Goal: Find specific page/section: Find specific page/section

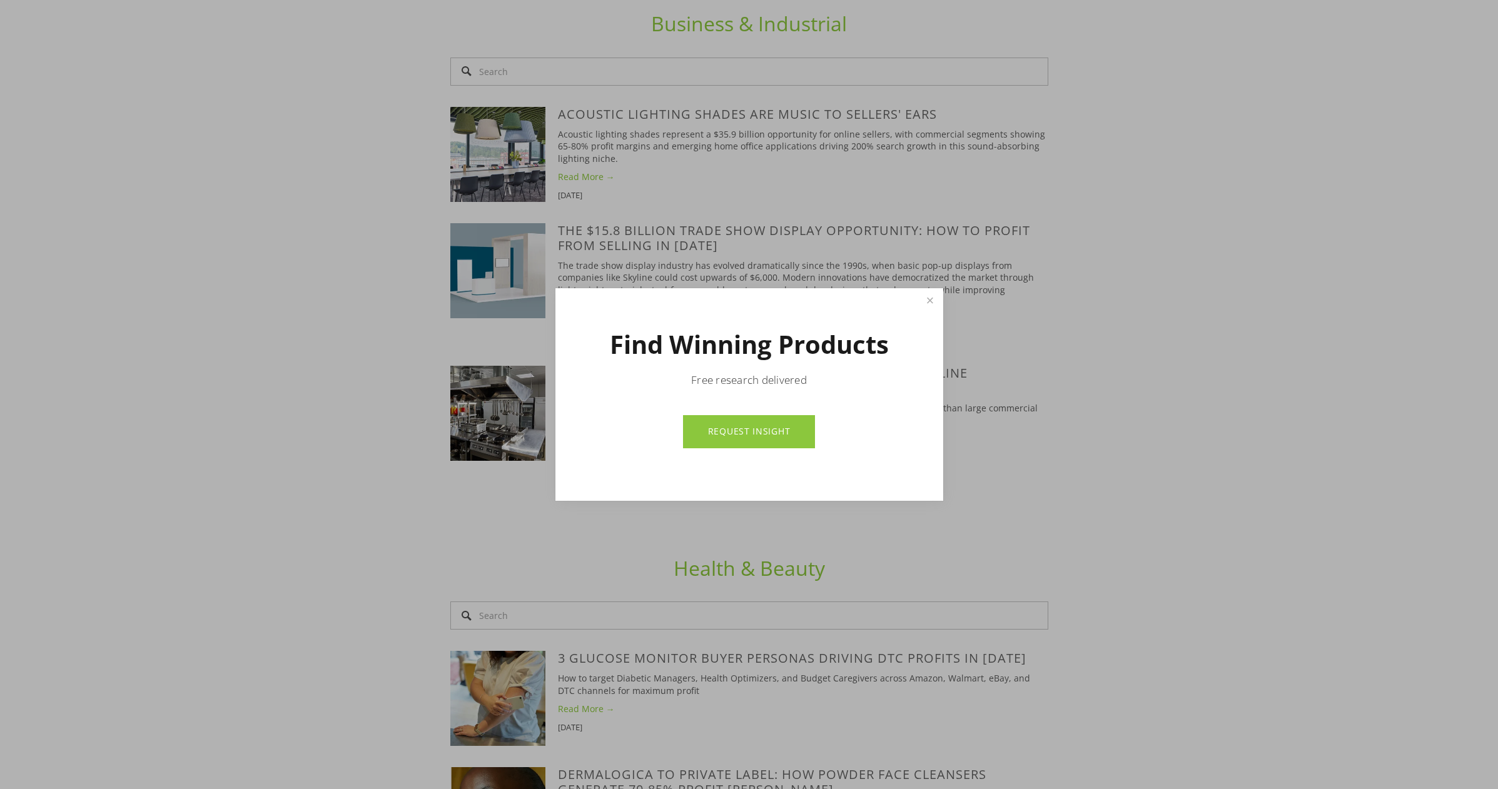
scroll to position [3032, 0]
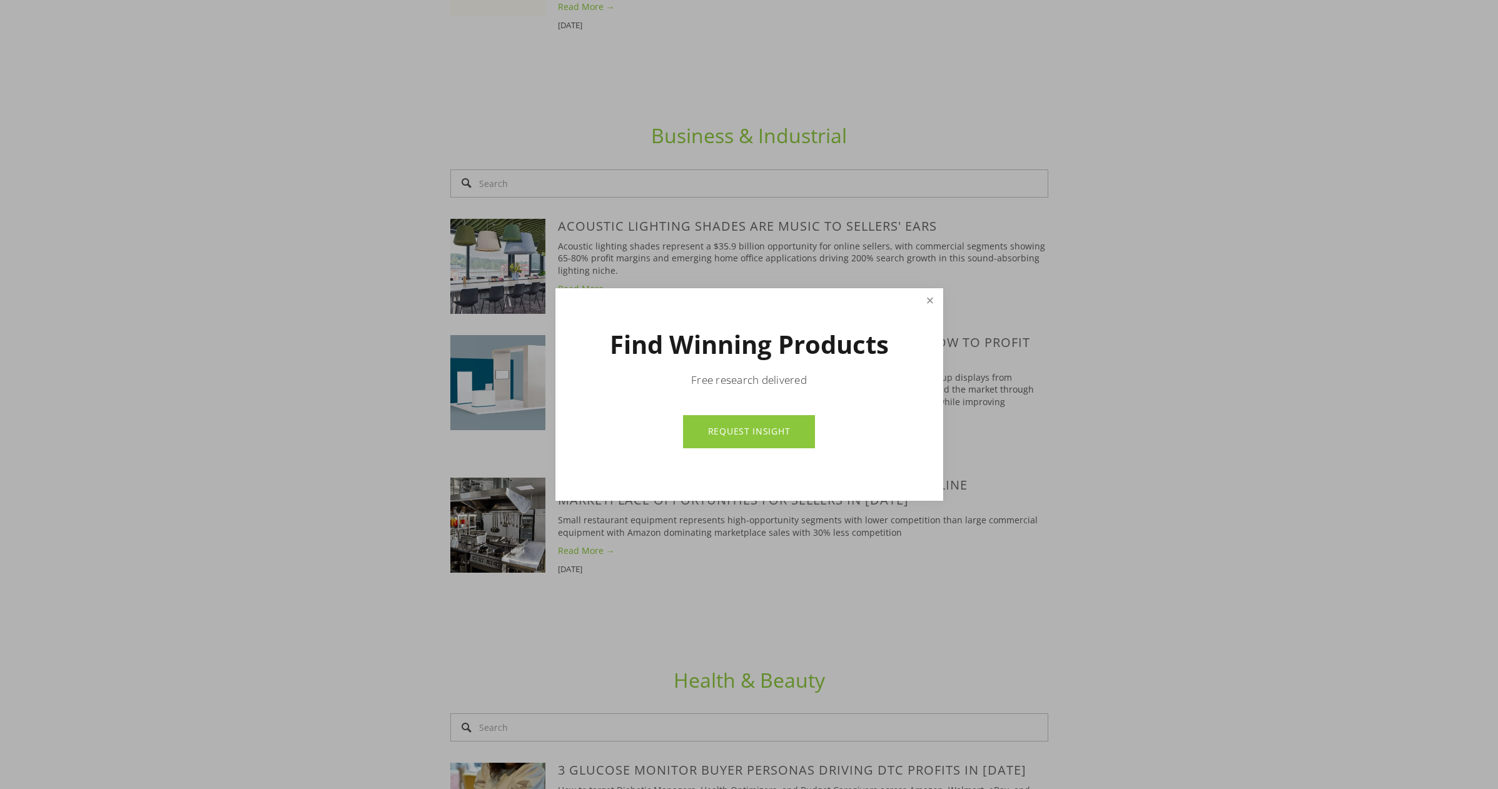
click at [929, 301] on link "Close" at bounding box center [930, 301] width 22 height 22
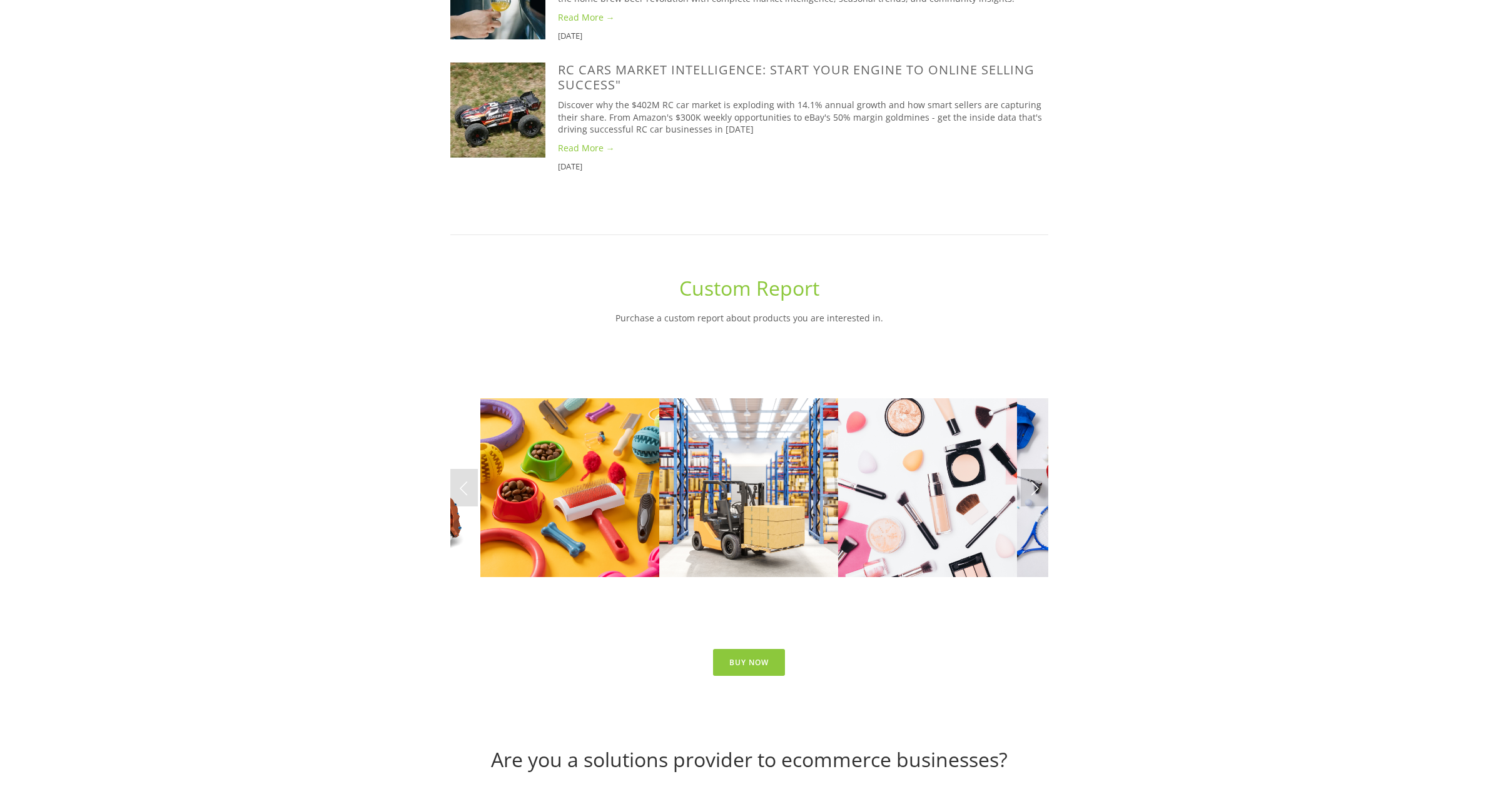
scroll to position [5449, 0]
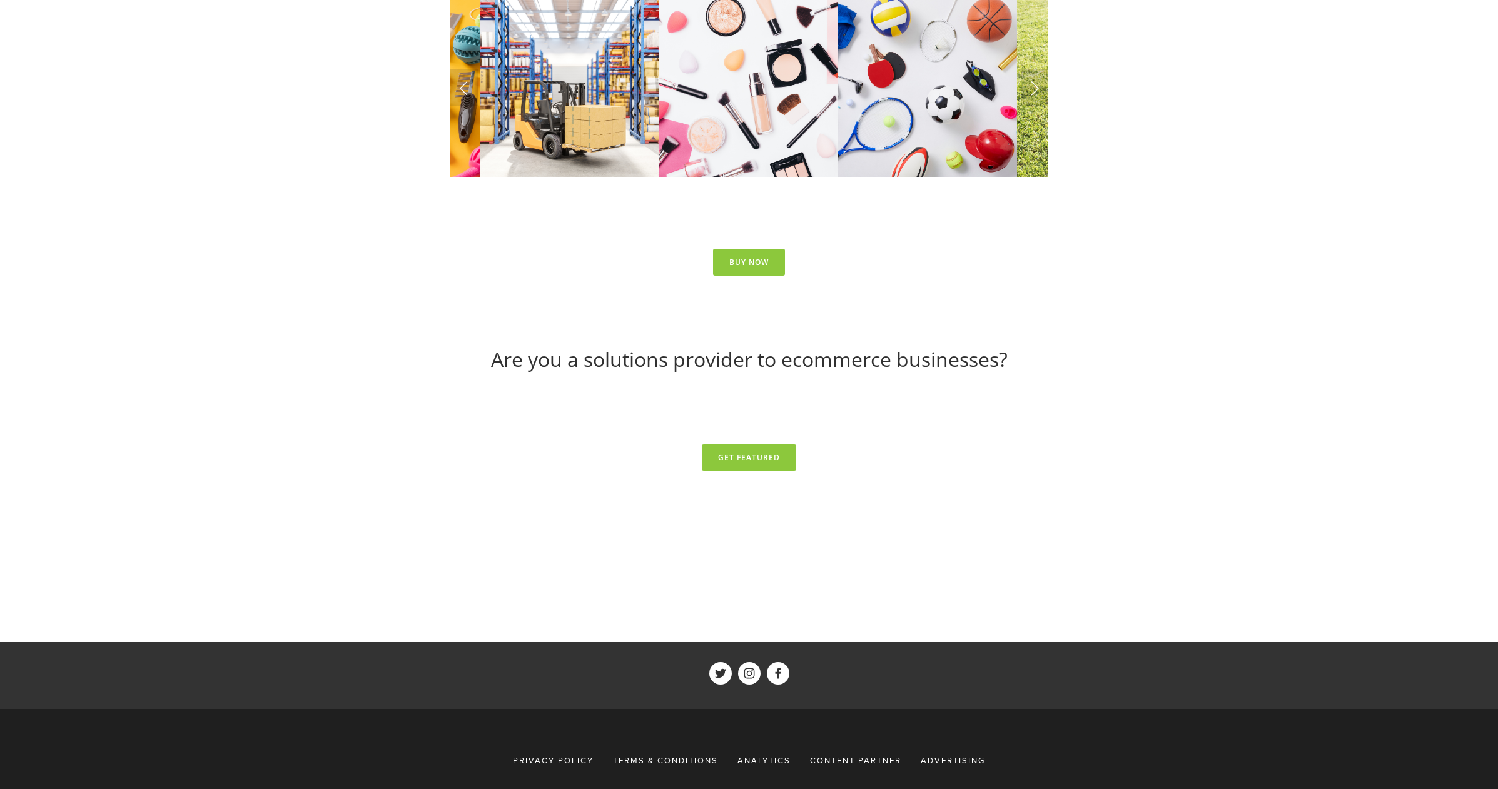
click at [954, 755] on span "Advertising" at bounding box center [953, 760] width 64 height 11
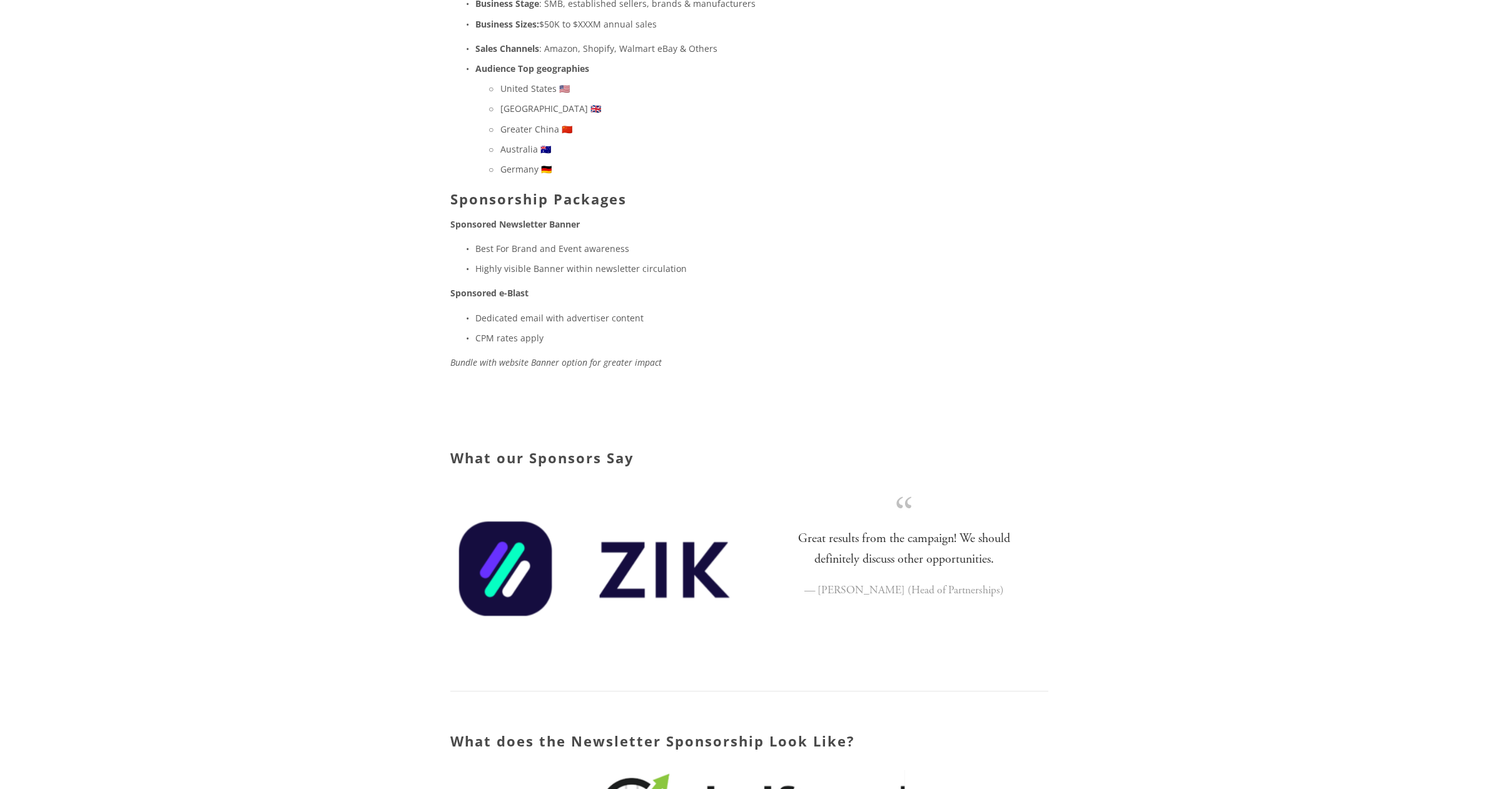
scroll to position [747, 0]
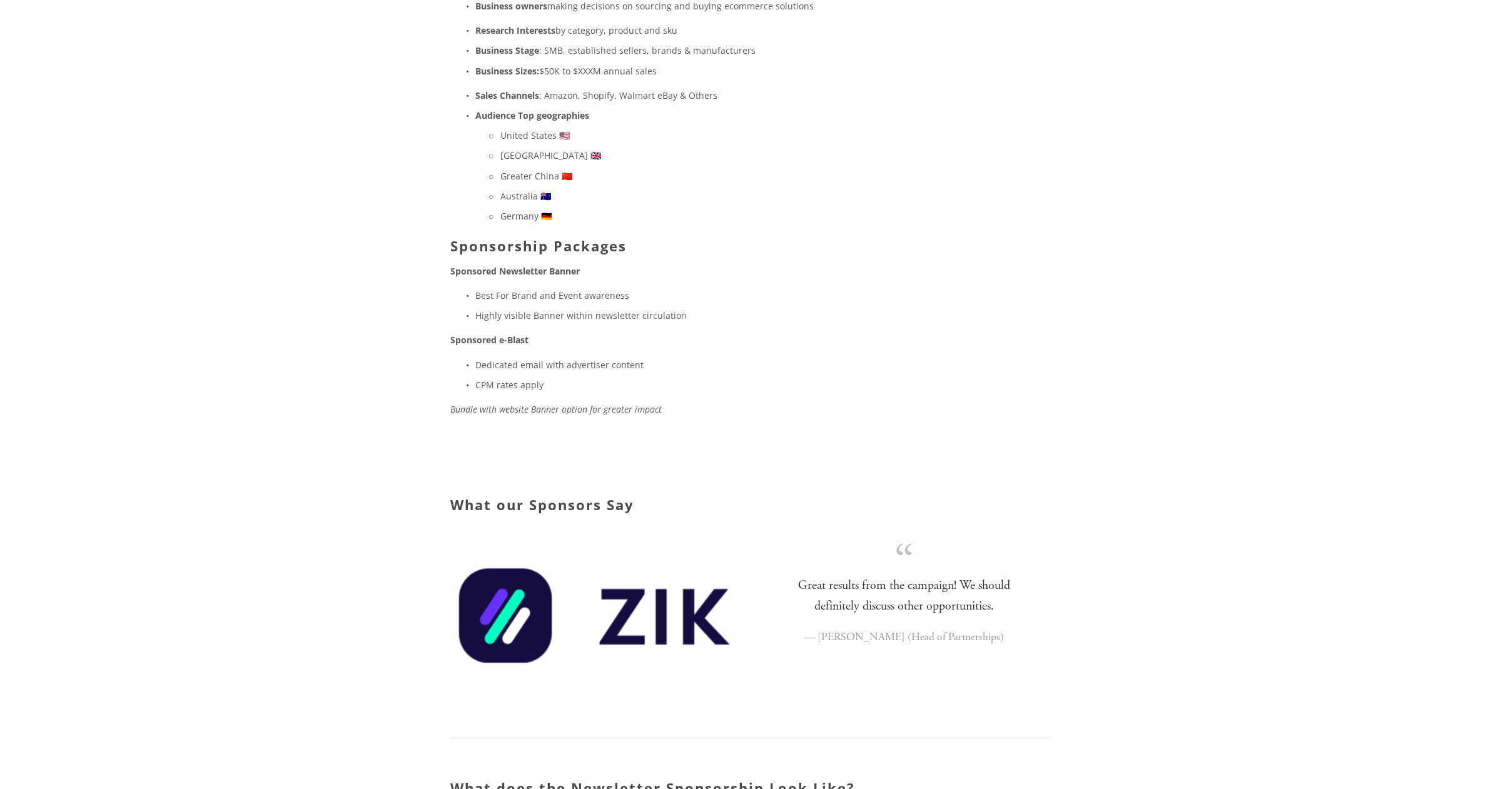
drag, startPoint x: 221, startPoint y: 182, endPoint x: 228, endPoint y: 161, distance: 22.6
click at [221, 182] on div "About Categories Auto Parts Electronics Fashion Home & Garden" at bounding box center [749, 754] width 1498 height 2938
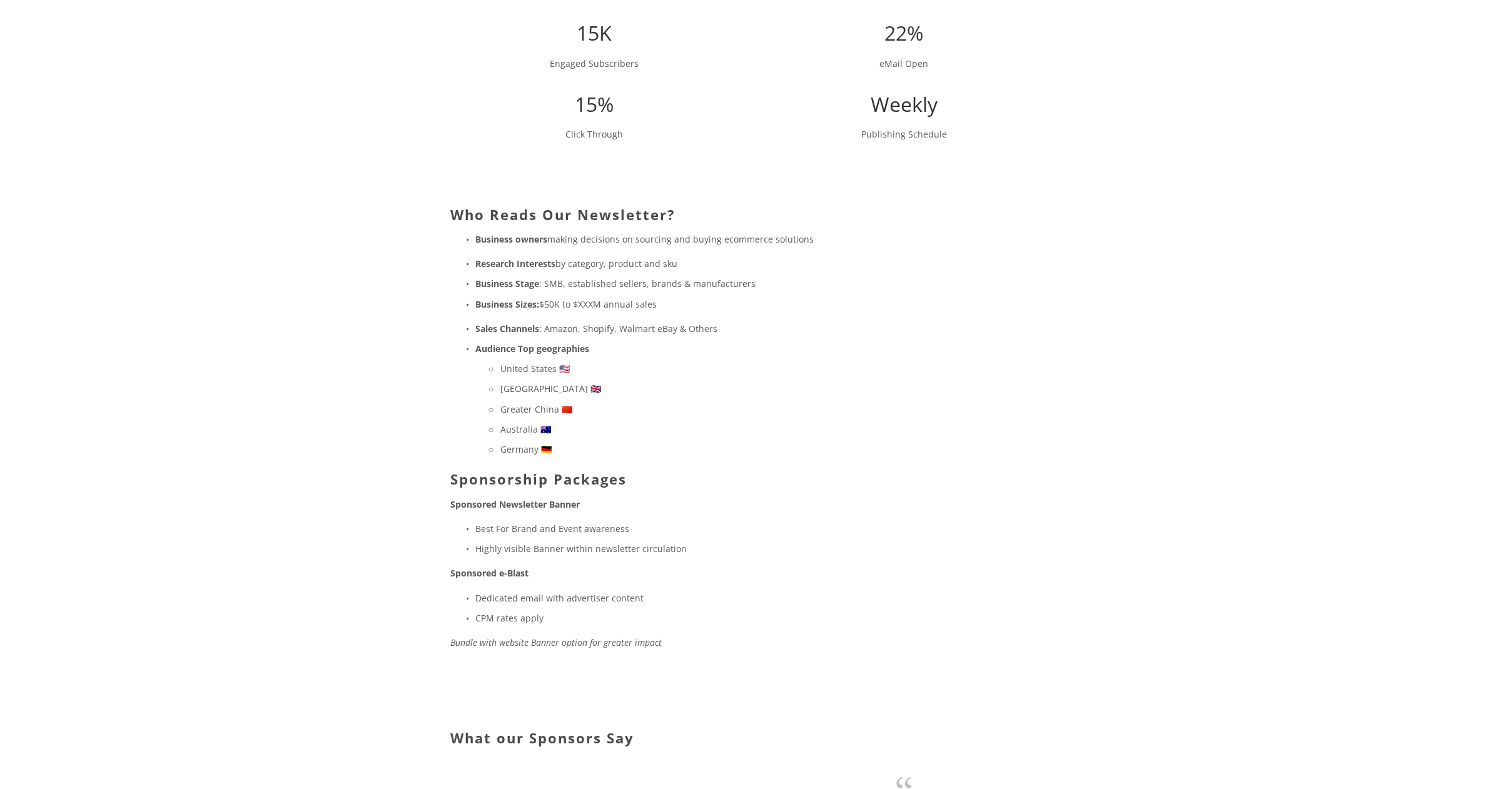
scroll to position [505, 0]
